Goal: Task Accomplishment & Management: Complete application form

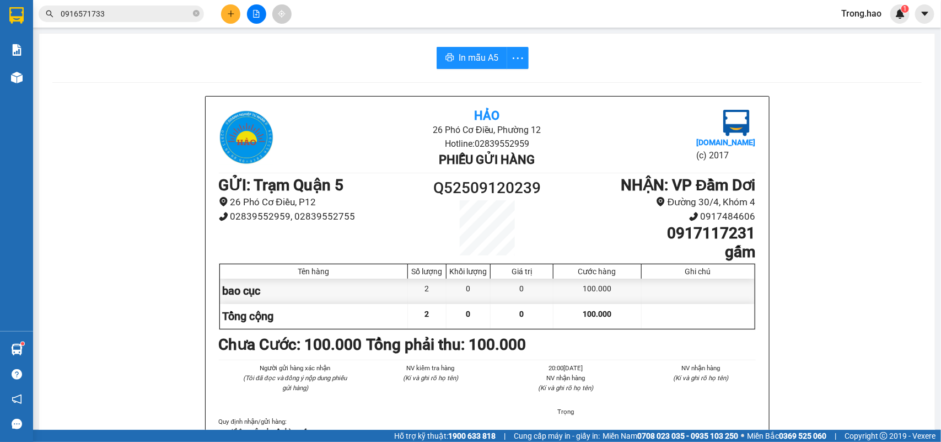
click at [229, 21] on button at bounding box center [230, 13] width 19 height 19
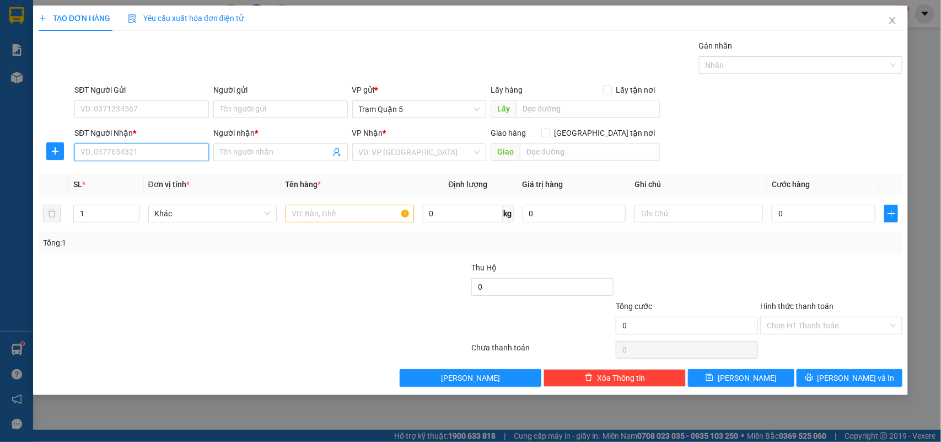
click at [111, 158] on input "SĐT Người Nhận *" at bounding box center [141, 152] width 135 height 18
click at [134, 174] on div "0835665377 - nk hoàn Mỹ" at bounding box center [141, 175] width 121 height 12
type input "0835665377"
type input "nk hoàn Mỹ"
type input "30.000"
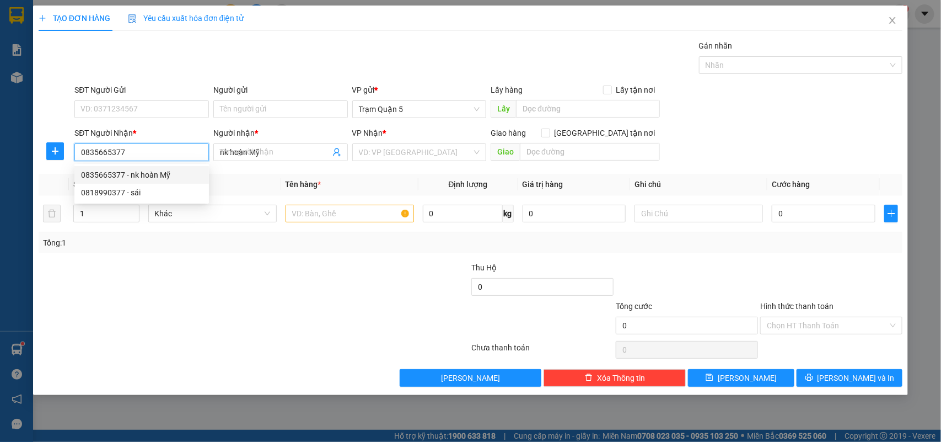
type input "30.000"
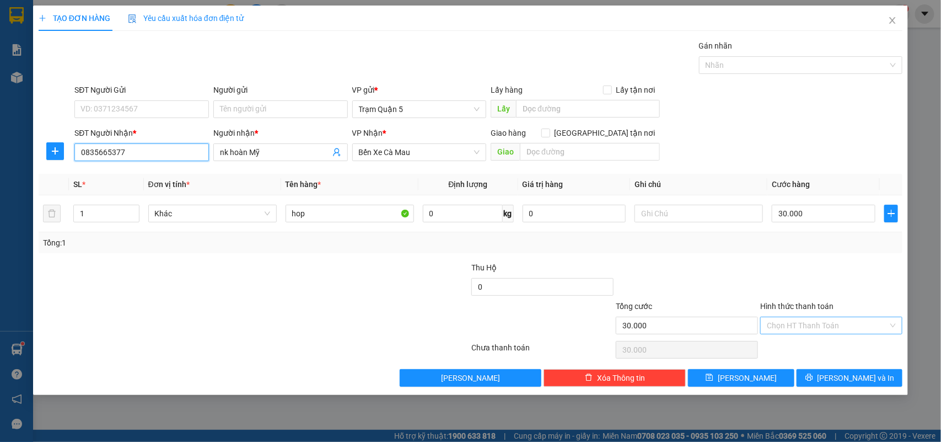
type input "0835665377"
click at [826, 323] on input "Hình thức thanh toán" at bounding box center [827, 325] width 121 height 17
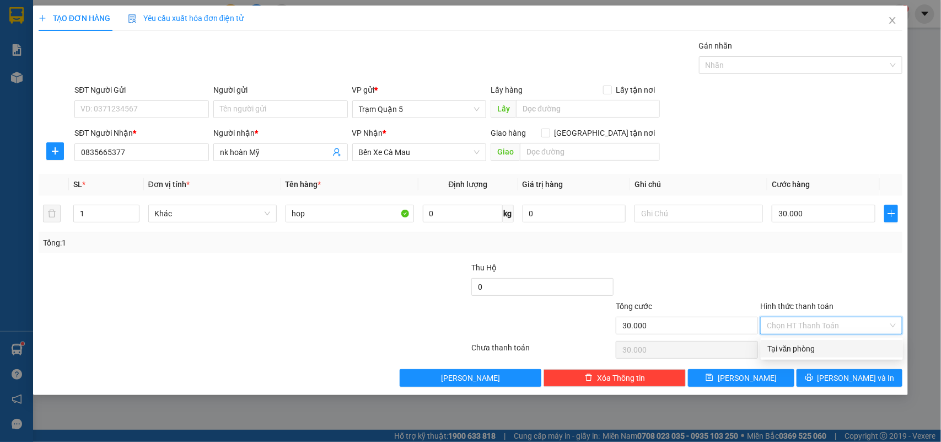
click at [820, 350] on div "Tại văn phòng" at bounding box center [832, 348] width 129 height 12
type input "0"
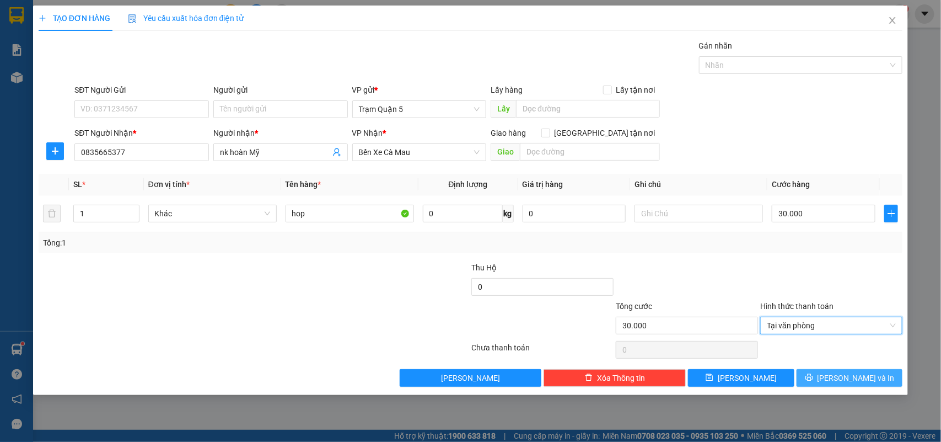
click at [811, 379] on button "Lưu và In" at bounding box center [850, 378] width 106 height 18
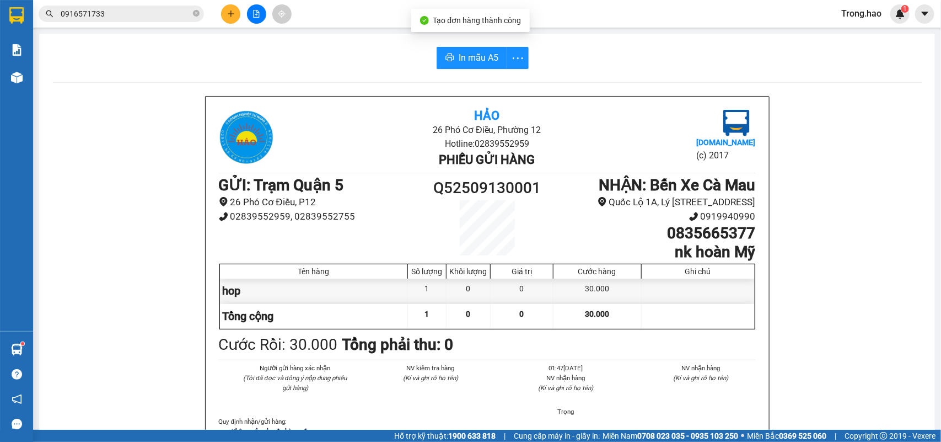
click at [232, 13] on icon "plus" at bounding box center [231, 14] width 8 height 8
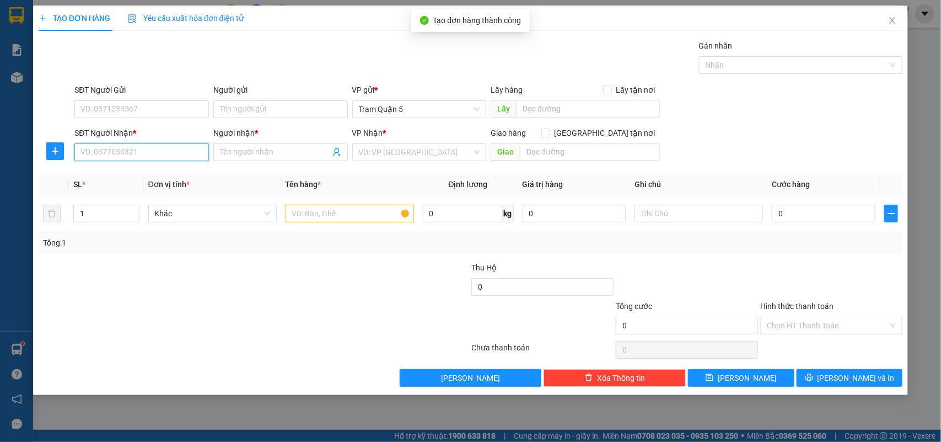
click at [167, 150] on input "SĐT Người Nhận *" at bounding box center [141, 152] width 135 height 18
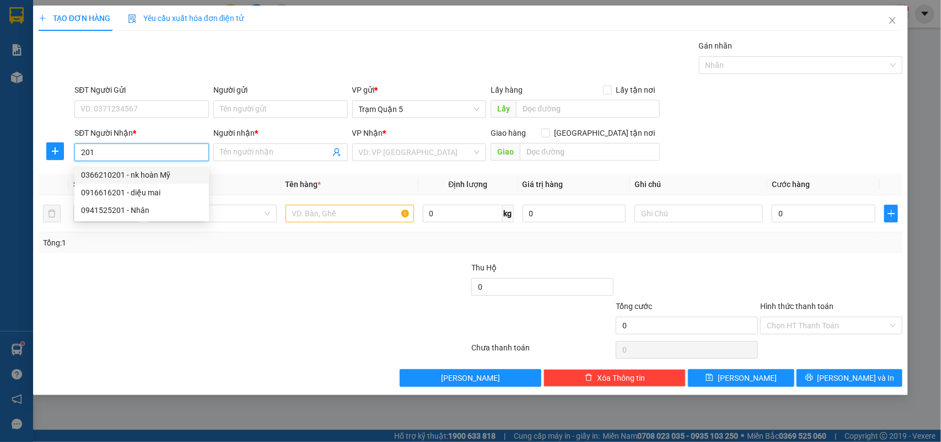
click at [150, 178] on div "0366210201 - nk hoàn Mỹ" at bounding box center [141, 175] width 121 height 12
type input "0366210201"
type input "nk hoàn Mỹ"
type input "30.000"
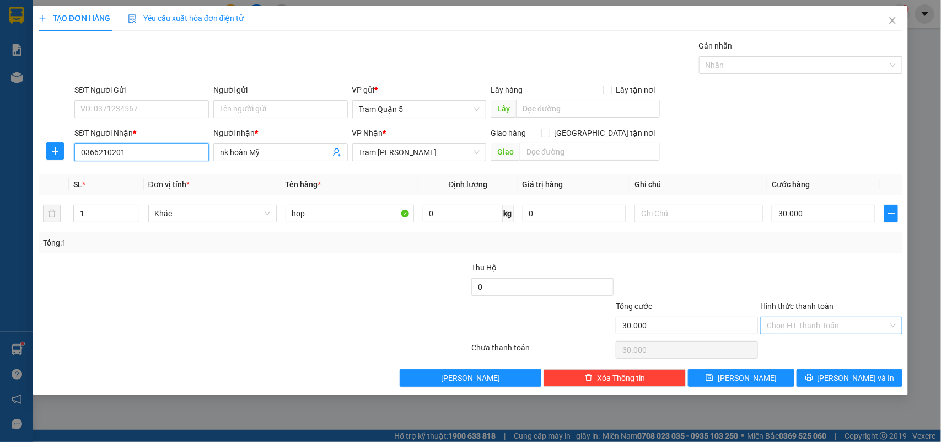
type input "0366210201"
click at [817, 329] on input "Hình thức thanh toán" at bounding box center [827, 325] width 121 height 17
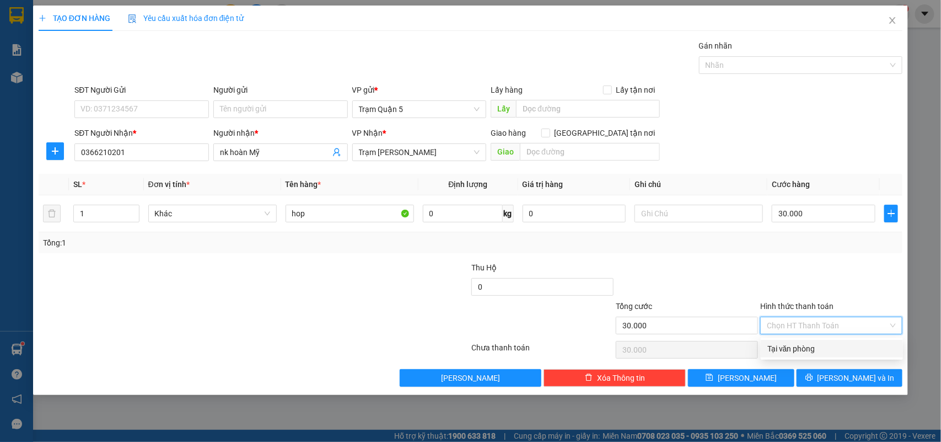
drag, startPoint x: 817, startPoint y: 332, endPoint x: 814, endPoint y: 347, distance: 15.6
click at [816, 346] on div "Tại văn phòng" at bounding box center [832, 348] width 129 height 12
type input "0"
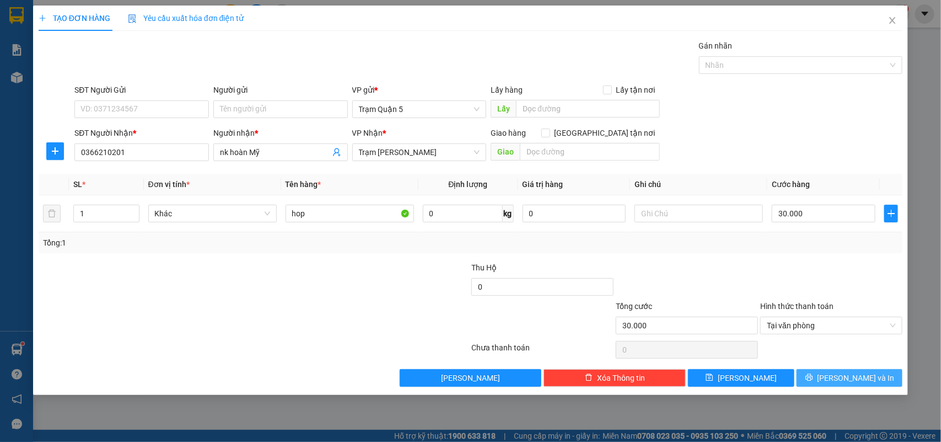
click at [810, 373] on button "Lưu và In" at bounding box center [850, 378] width 106 height 18
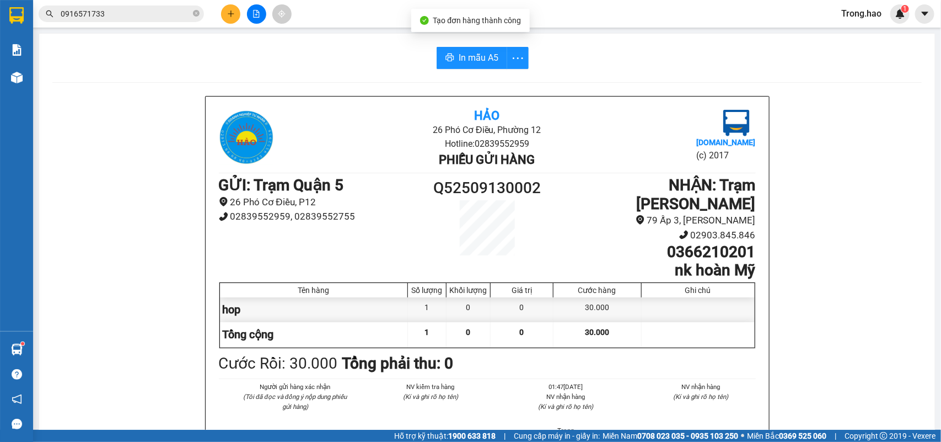
drag, startPoint x: 194, startPoint y: 12, endPoint x: 175, endPoint y: 26, distance: 23.2
click at [194, 12] on icon "close-circle" at bounding box center [196, 13] width 7 height 7
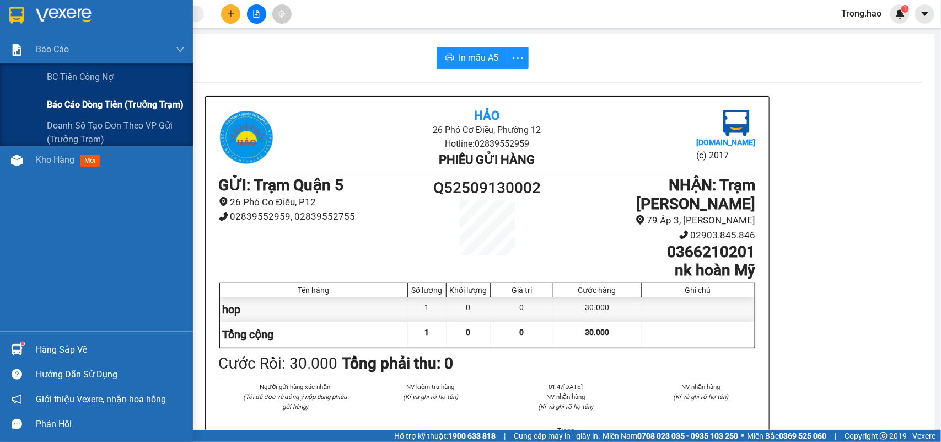
click at [63, 106] on span "Báo cáo dòng tiền (trưởng trạm)" at bounding box center [115, 105] width 137 height 14
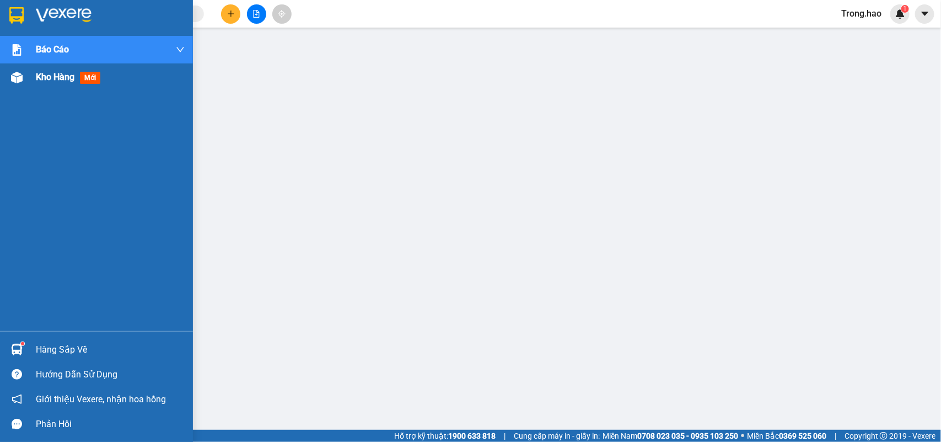
click at [15, 81] on img at bounding box center [17, 78] width 12 height 12
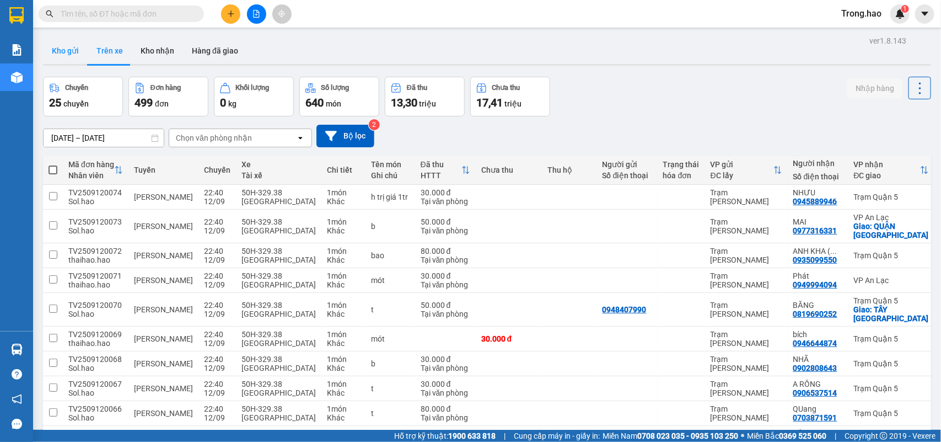
click at [67, 42] on button "Kho gửi" at bounding box center [65, 50] width 45 height 26
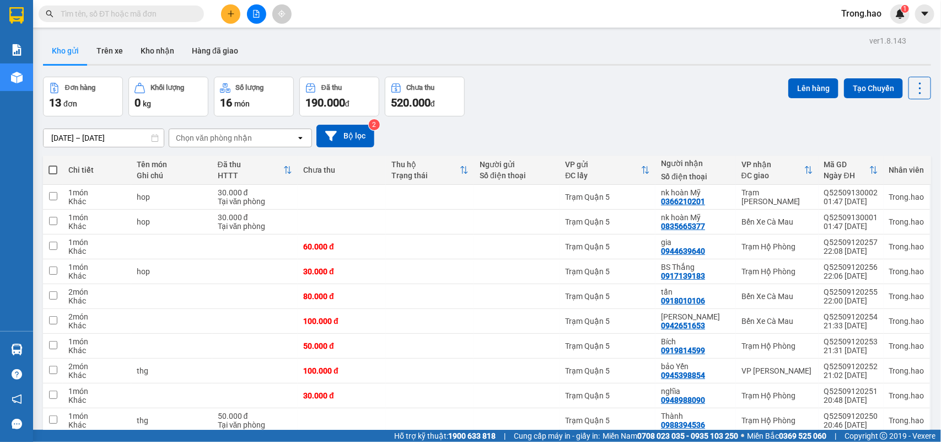
click at [50, 169] on span at bounding box center [53, 169] width 9 height 9
click at [53, 164] on input "checkbox" at bounding box center [53, 164] width 0 height 0
checkbox input "true"
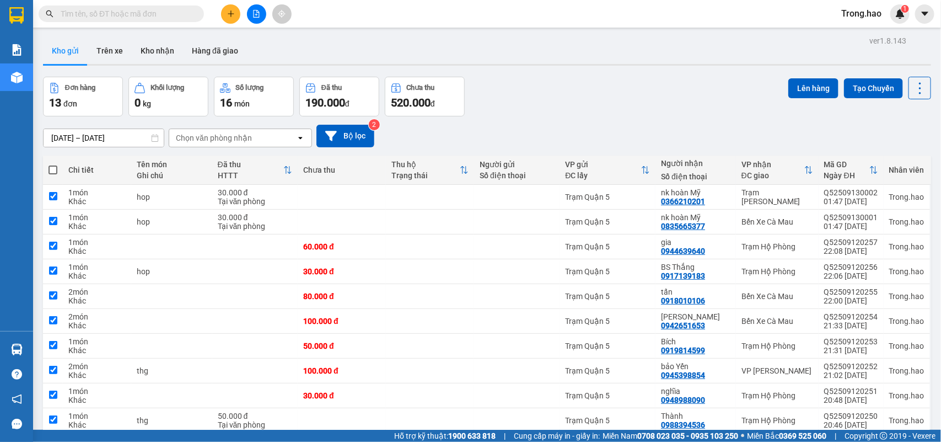
checkbox input "true"
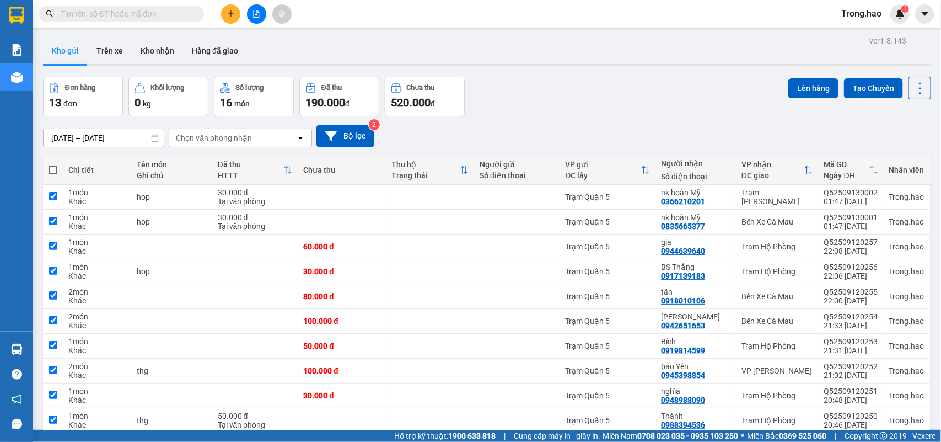
checkbox input "true"
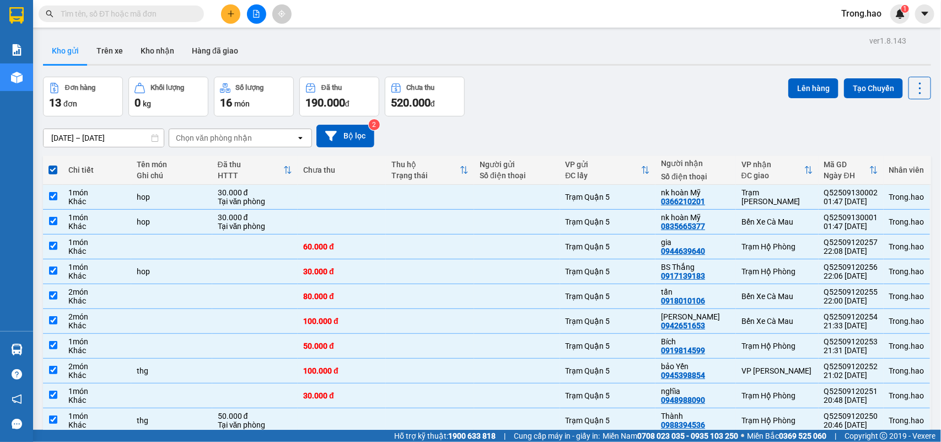
scroll to position [51, 0]
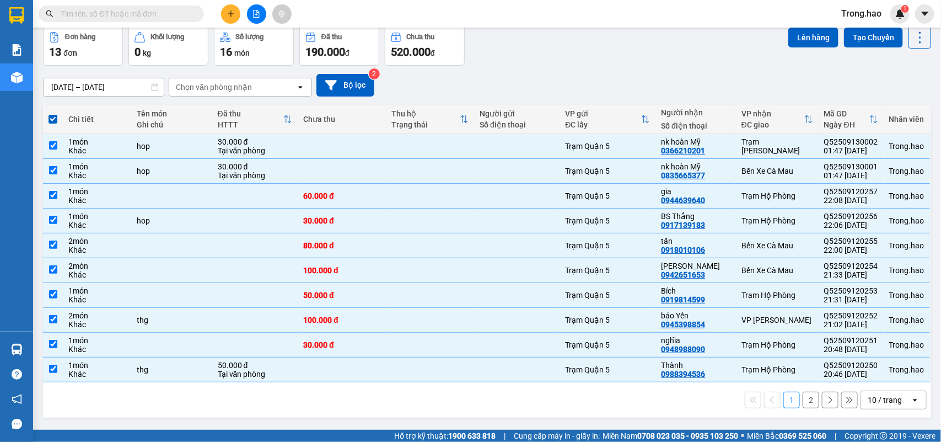
click at [872, 400] on div "10 / trang" at bounding box center [885, 399] width 34 height 11
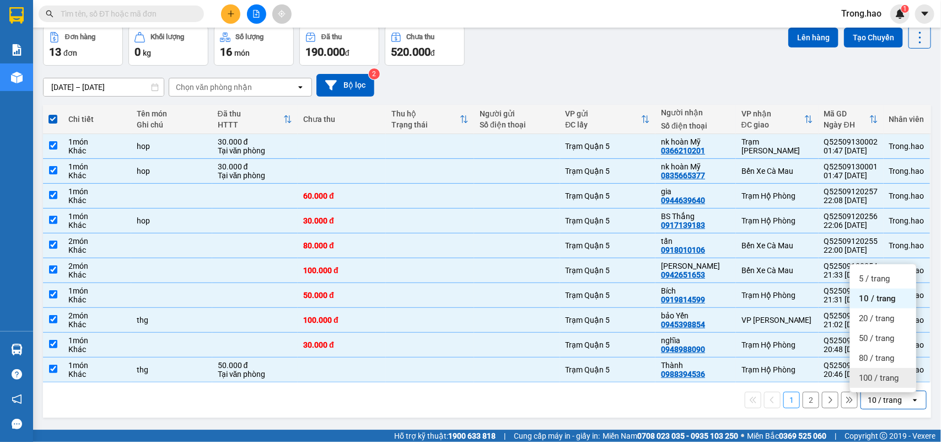
click at [872, 376] on span "100 / trang" at bounding box center [879, 377] width 40 height 11
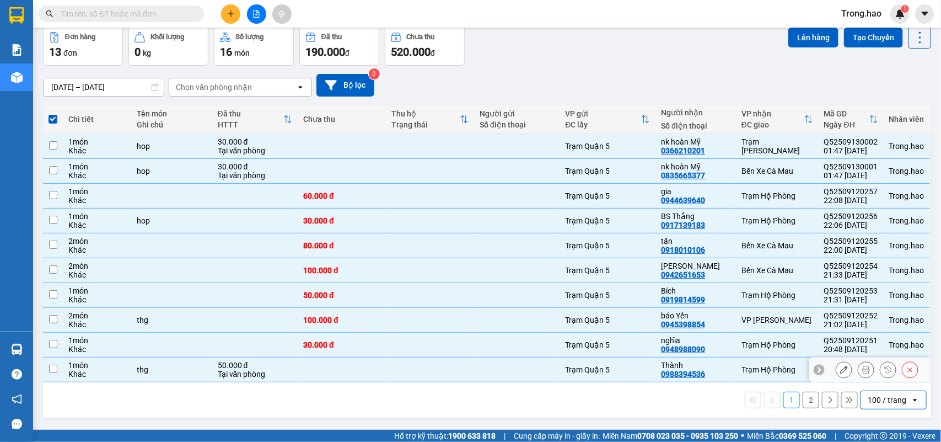
checkbox input "false"
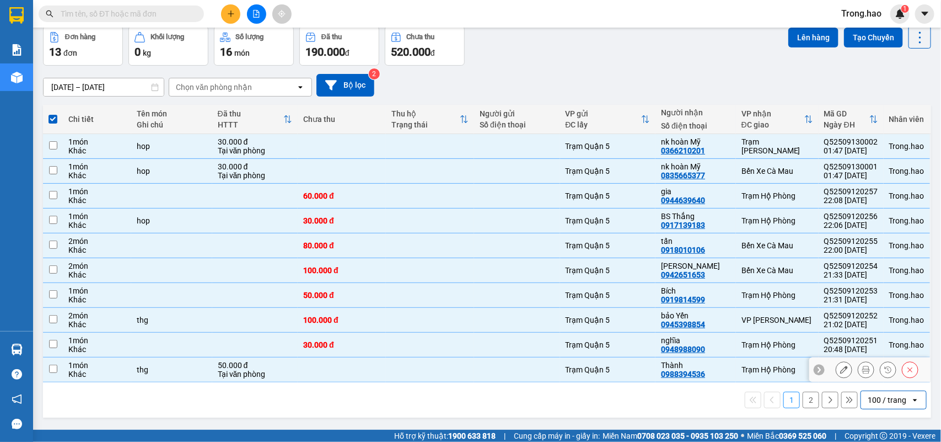
checkbox input "false"
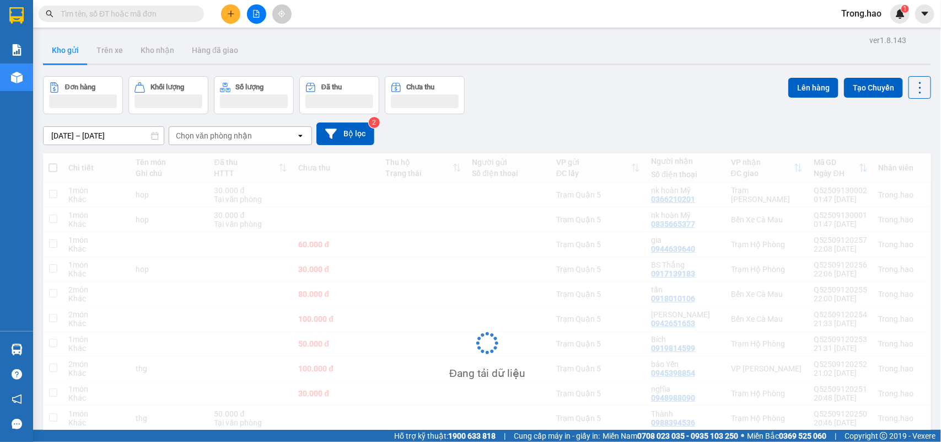
scroll to position [0, 0]
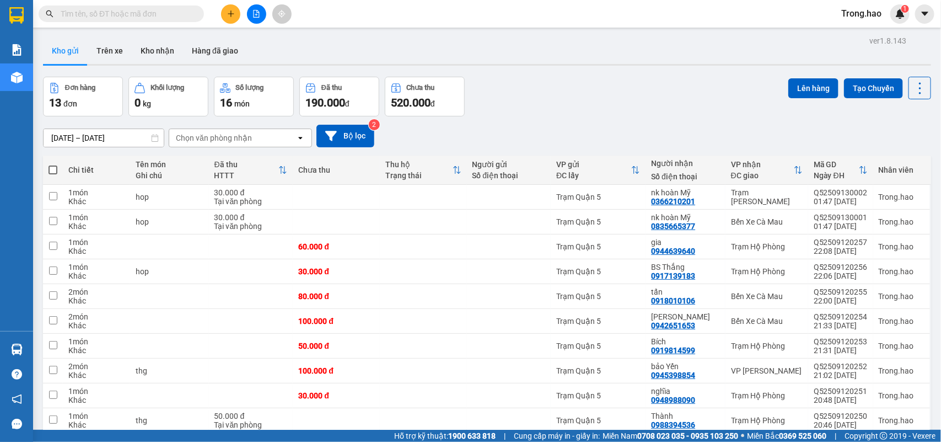
click at [54, 169] on span at bounding box center [53, 169] width 9 height 9
click at [53, 164] on input "checkbox" at bounding box center [53, 164] width 0 height 0
checkbox input "true"
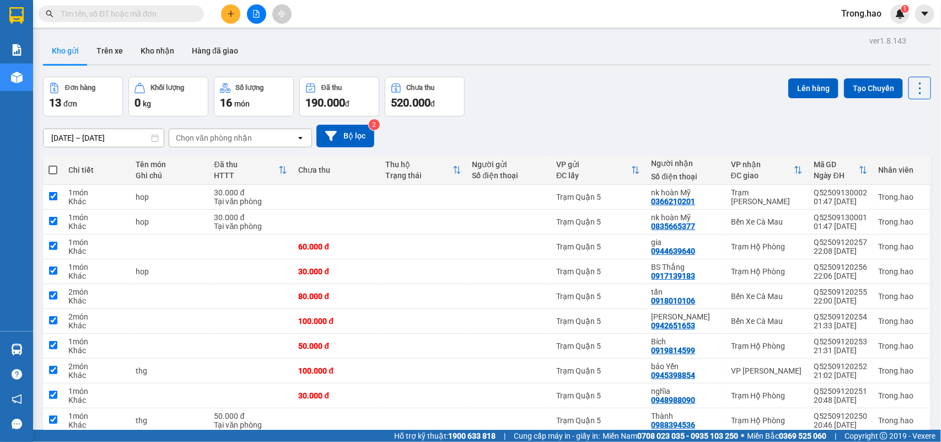
checkbox input "true"
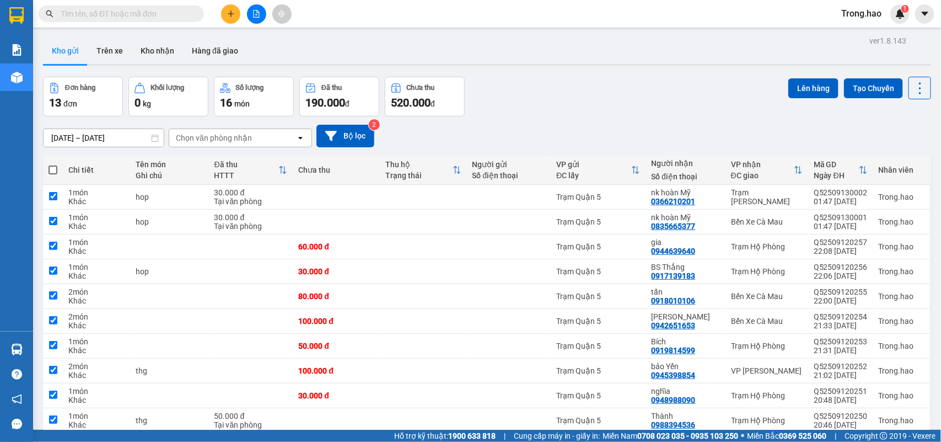
checkbox input "true"
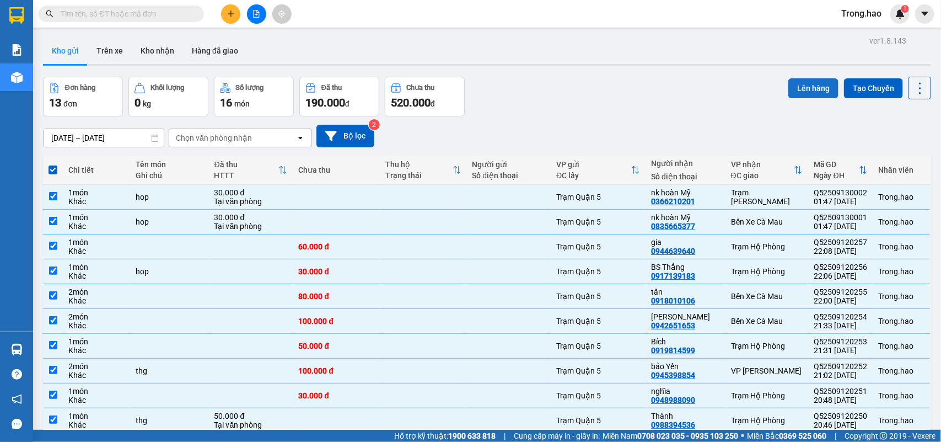
click at [811, 92] on button "Lên hàng" at bounding box center [814, 88] width 50 height 20
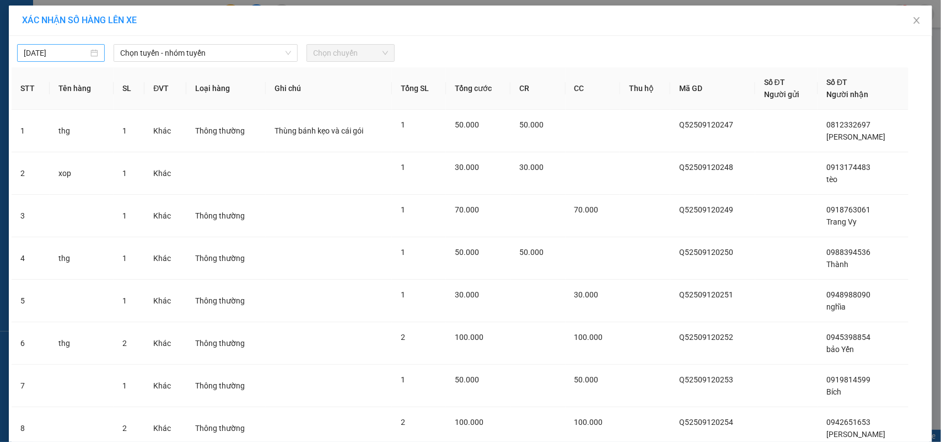
click at [62, 52] on input "[DATE]" at bounding box center [56, 53] width 65 height 12
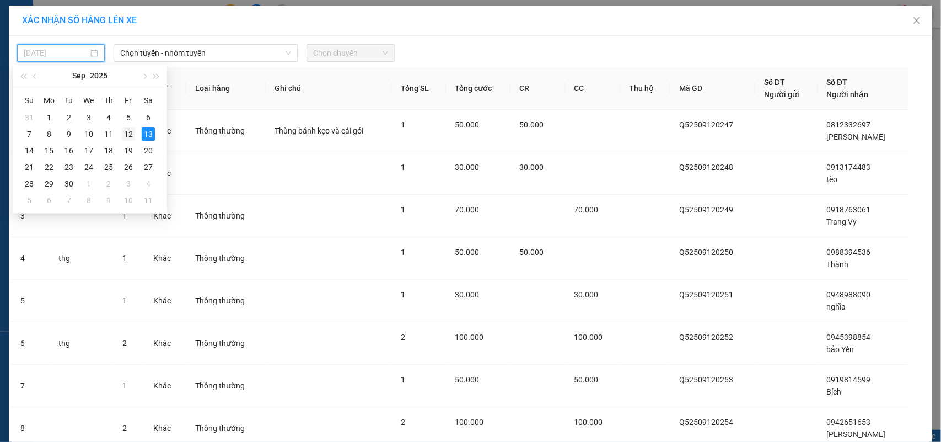
click at [130, 136] on div "12" at bounding box center [128, 133] width 13 height 13
type input "[DATE]"
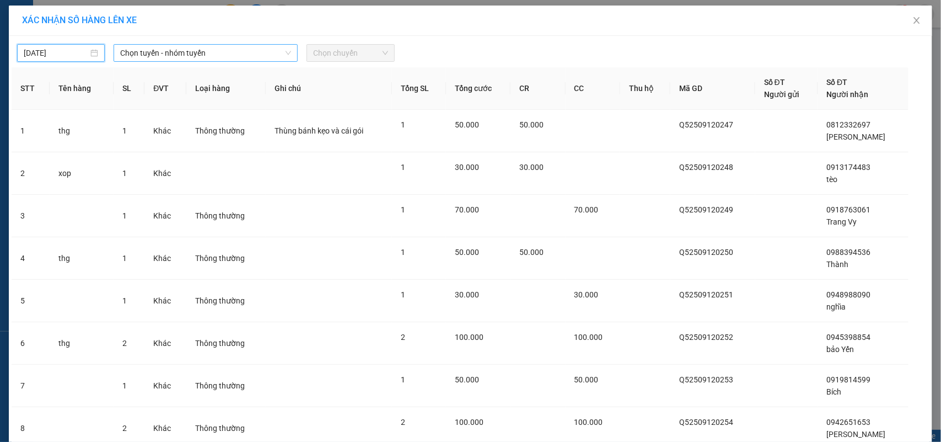
click at [240, 61] on span "Chọn tuyến - nhóm tuyến" at bounding box center [205, 53] width 171 height 17
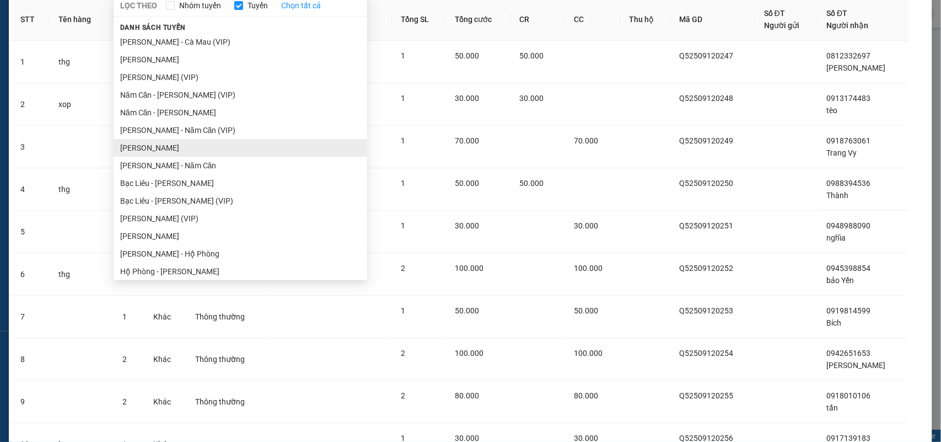
click at [190, 149] on ul "[PERSON_NAME] (VIP) [PERSON_NAME] (VIP) [PERSON_NAME] (VIP) Năm Căn - [PERSON_N…" at bounding box center [241, 154] width 254 height 243
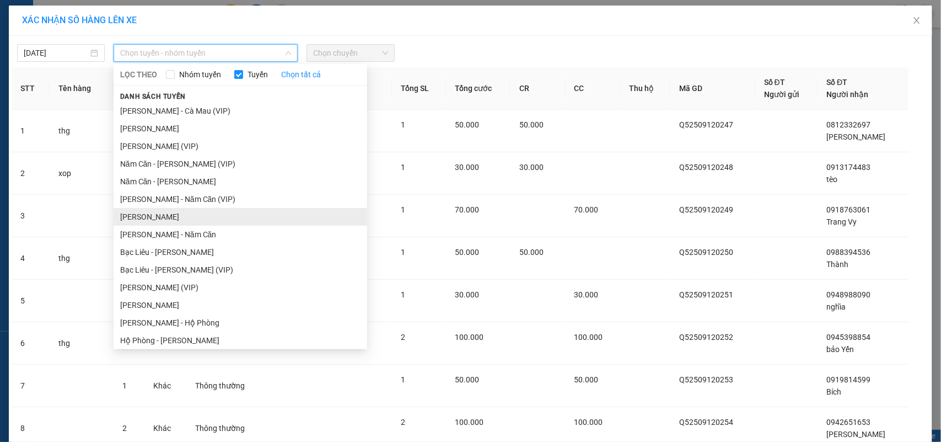
click at [199, 217] on li "[PERSON_NAME]" at bounding box center [241, 217] width 254 height 18
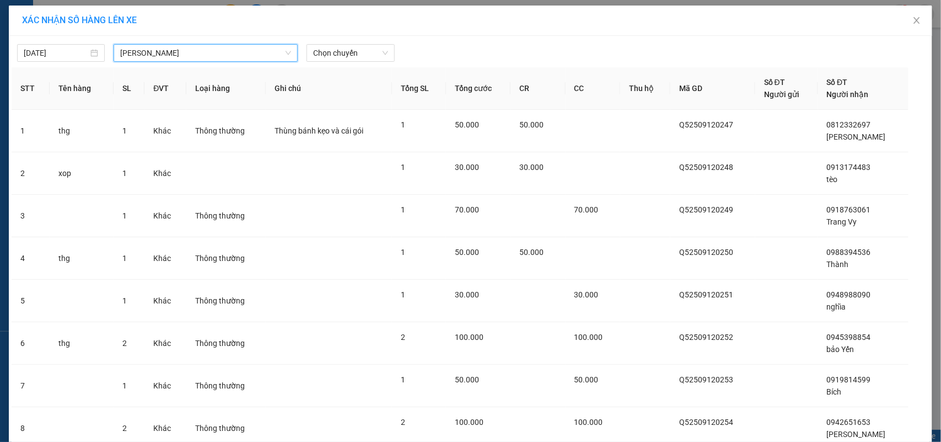
click at [331, 63] on body "Kết quả tìm kiếm ( 0 ) Bộ lọc No Data Trong.hao 1 Báo cáo BC tiền công nợ Báo c…" at bounding box center [470, 221] width 941 height 442
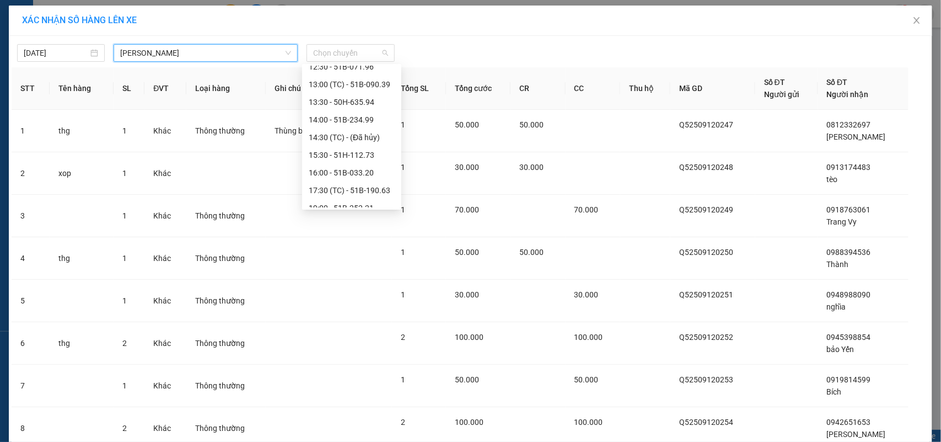
scroll to position [211, 0]
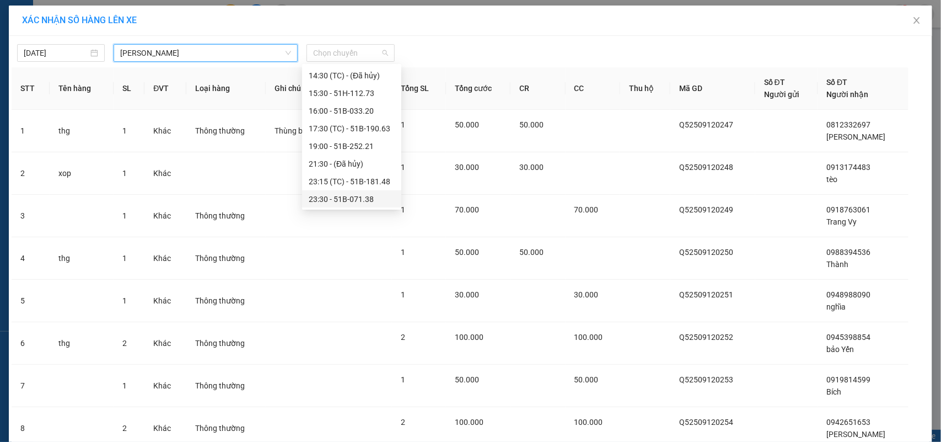
click at [368, 197] on div "23:30 - 51B-071.38" at bounding box center [352, 199] width 86 height 12
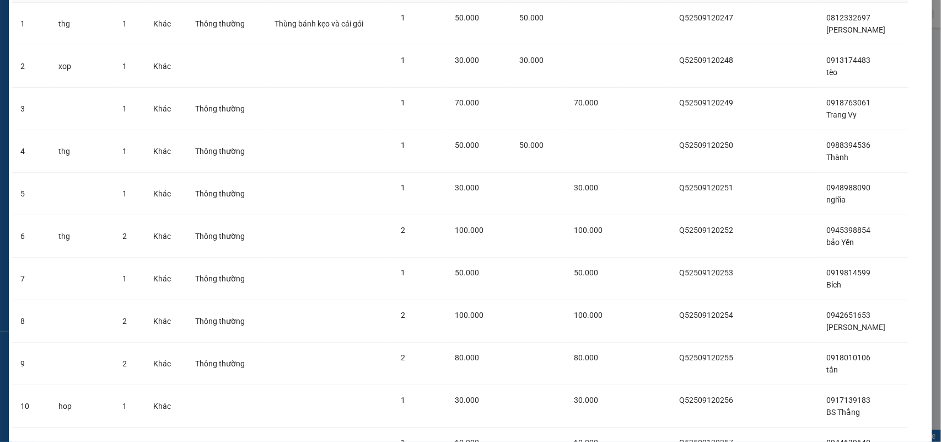
scroll to position [309, 0]
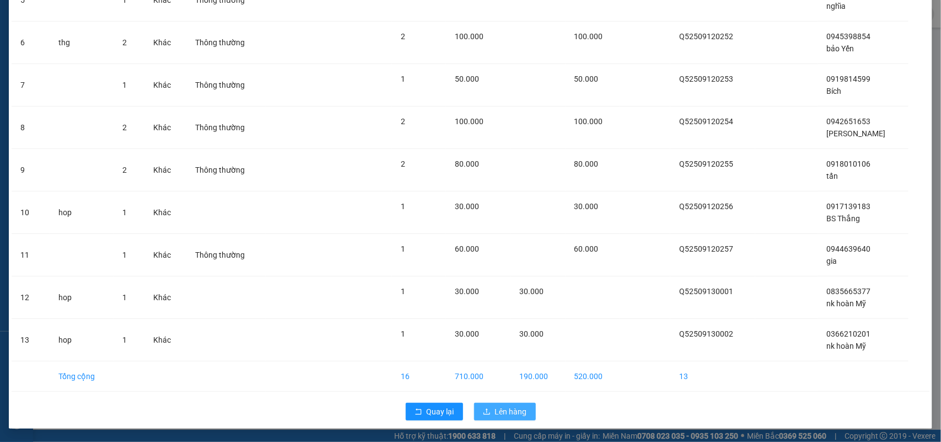
click at [486, 408] on button "Lên hàng" at bounding box center [505, 412] width 62 height 18
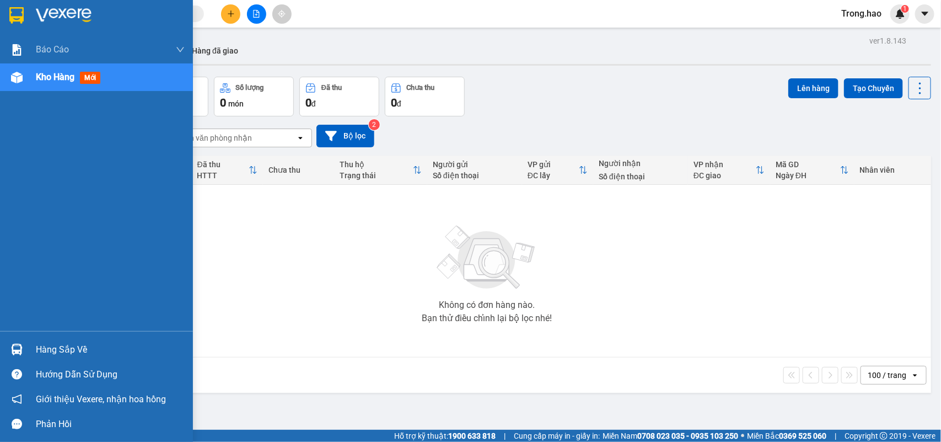
click at [4, 20] on div at bounding box center [96, 18] width 193 height 36
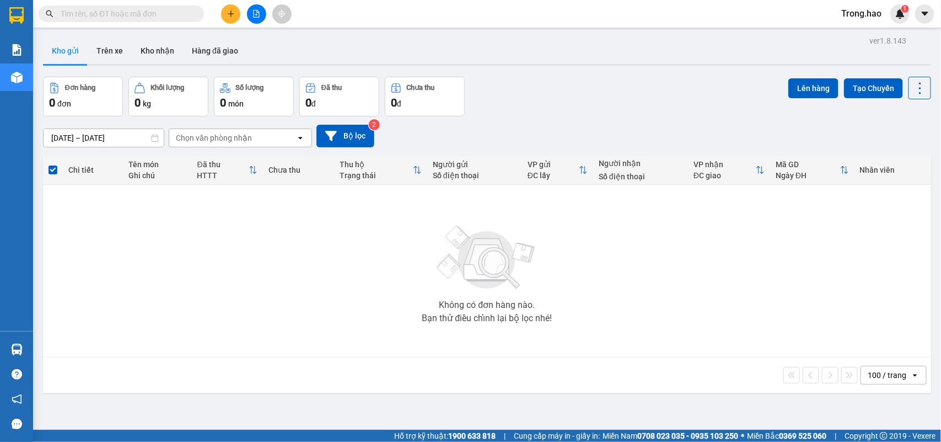
click at [100, 4] on div "Kết quả tìm kiếm ( 0 ) Bộ lọc No Data" at bounding box center [107, 13] width 215 height 19
drag, startPoint x: 72, startPoint y: 17, endPoint x: 49, endPoint y: 17, distance: 23.7
click at [70, 17] on input "text" at bounding box center [126, 14] width 130 height 12
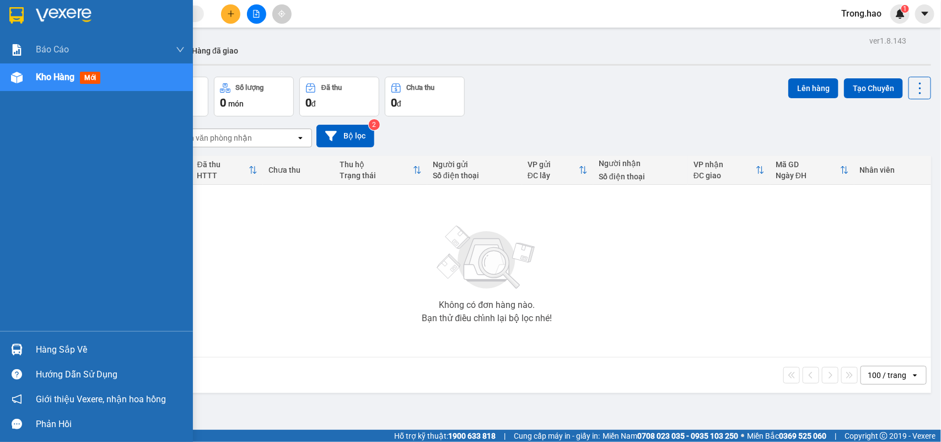
drag, startPoint x: 25, startPoint y: 15, endPoint x: 17, endPoint y: 14, distance: 7.7
click at [18, 15] on div at bounding box center [96, 18] width 193 height 36
